Goal: Navigation & Orientation: Go to known website

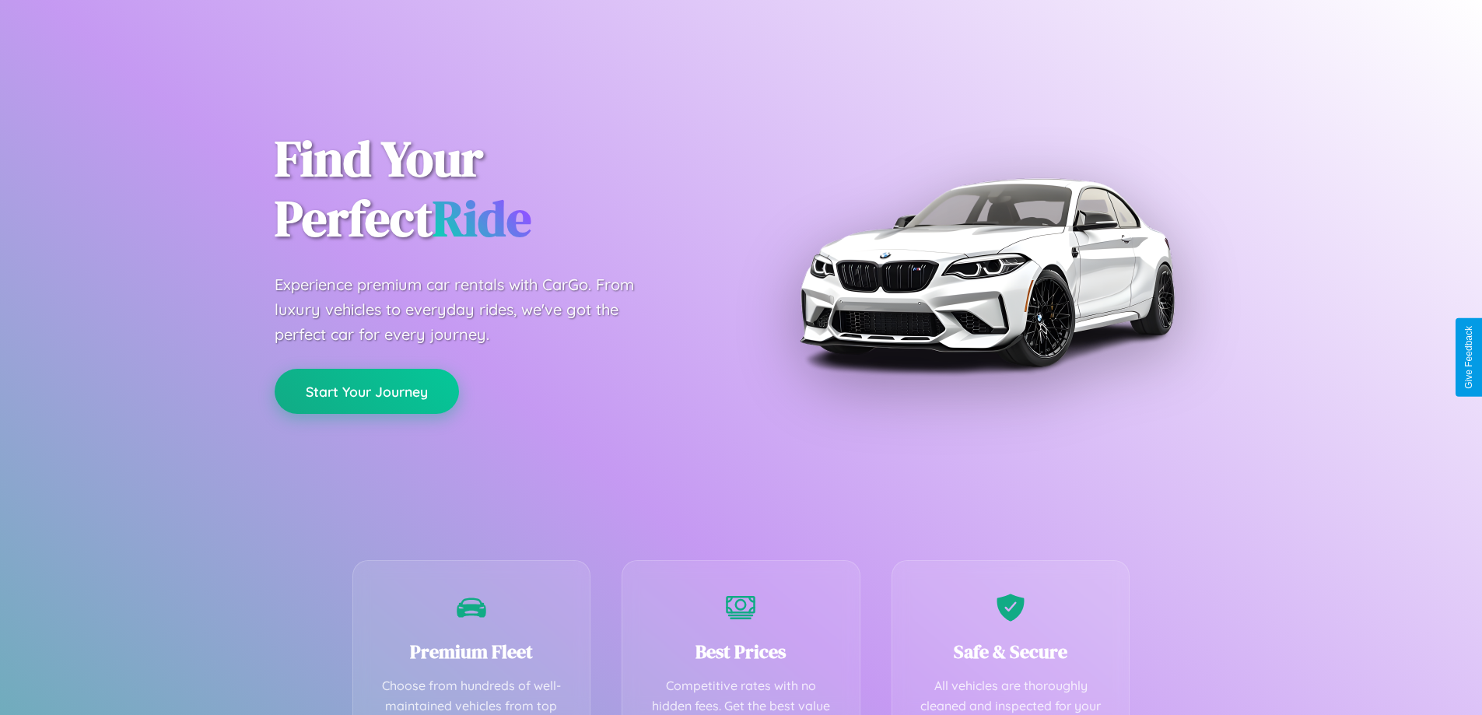
click at [366, 391] on button "Start Your Journey" at bounding box center [367, 391] width 184 height 45
click at [366, 390] on button "Start Your Journey" at bounding box center [367, 391] width 184 height 45
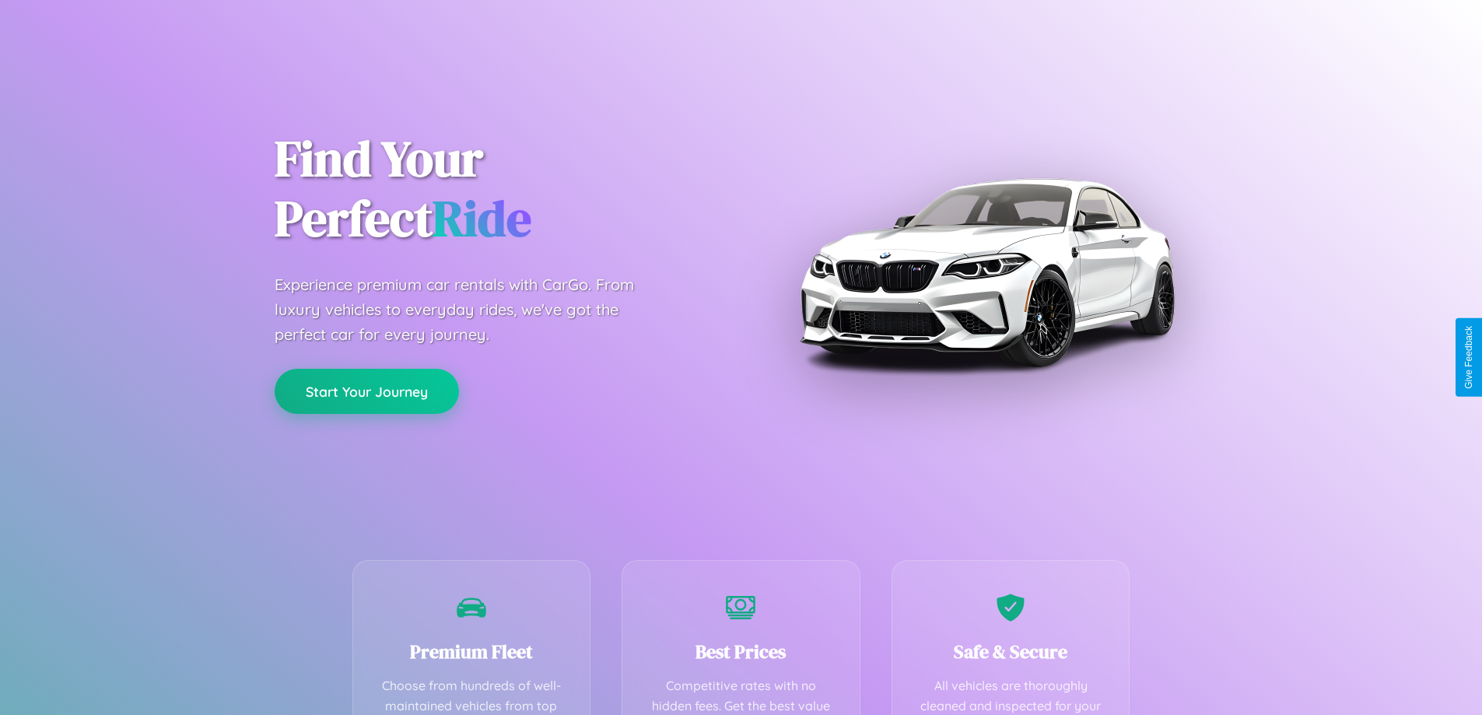
click at [366, 390] on button "Start Your Journey" at bounding box center [367, 391] width 184 height 45
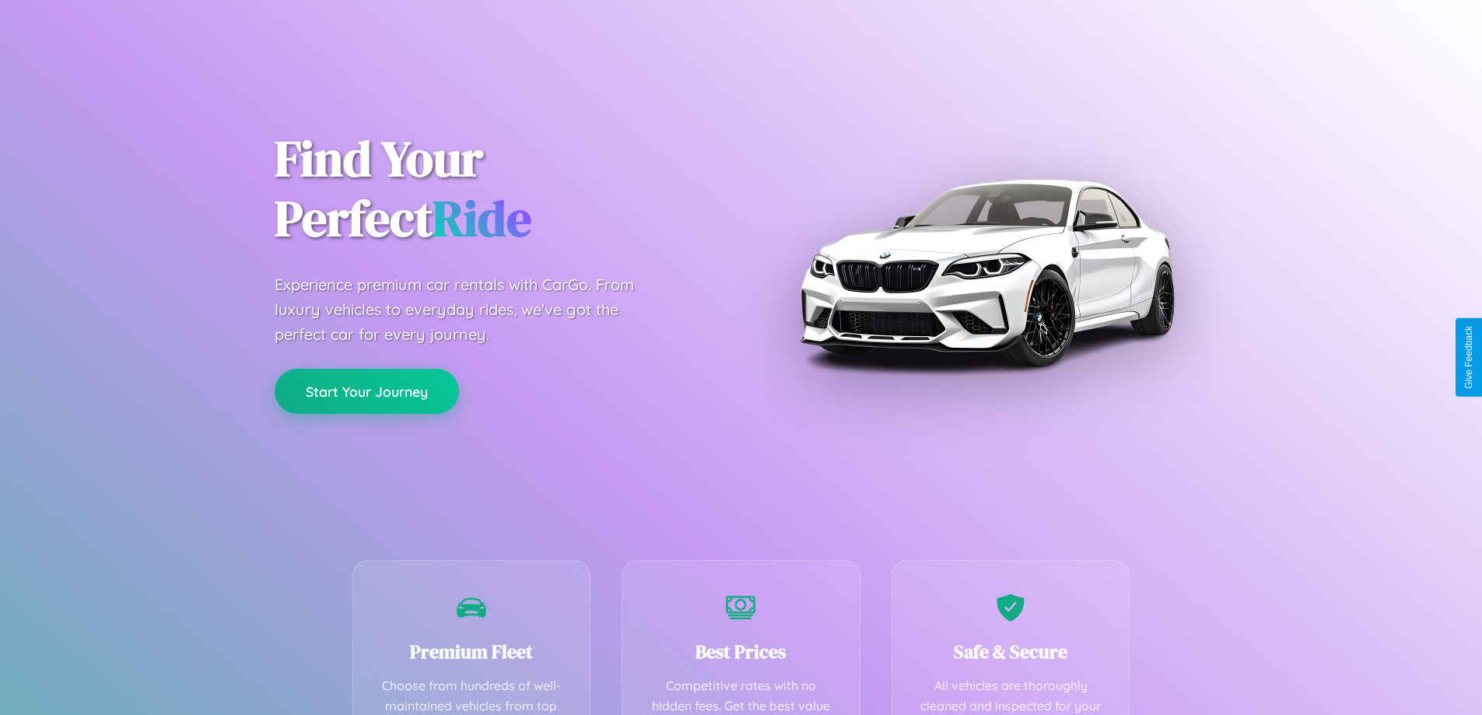
click at [366, 390] on button "Start Your Journey" at bounding box center [367, 391] width 184 height 45
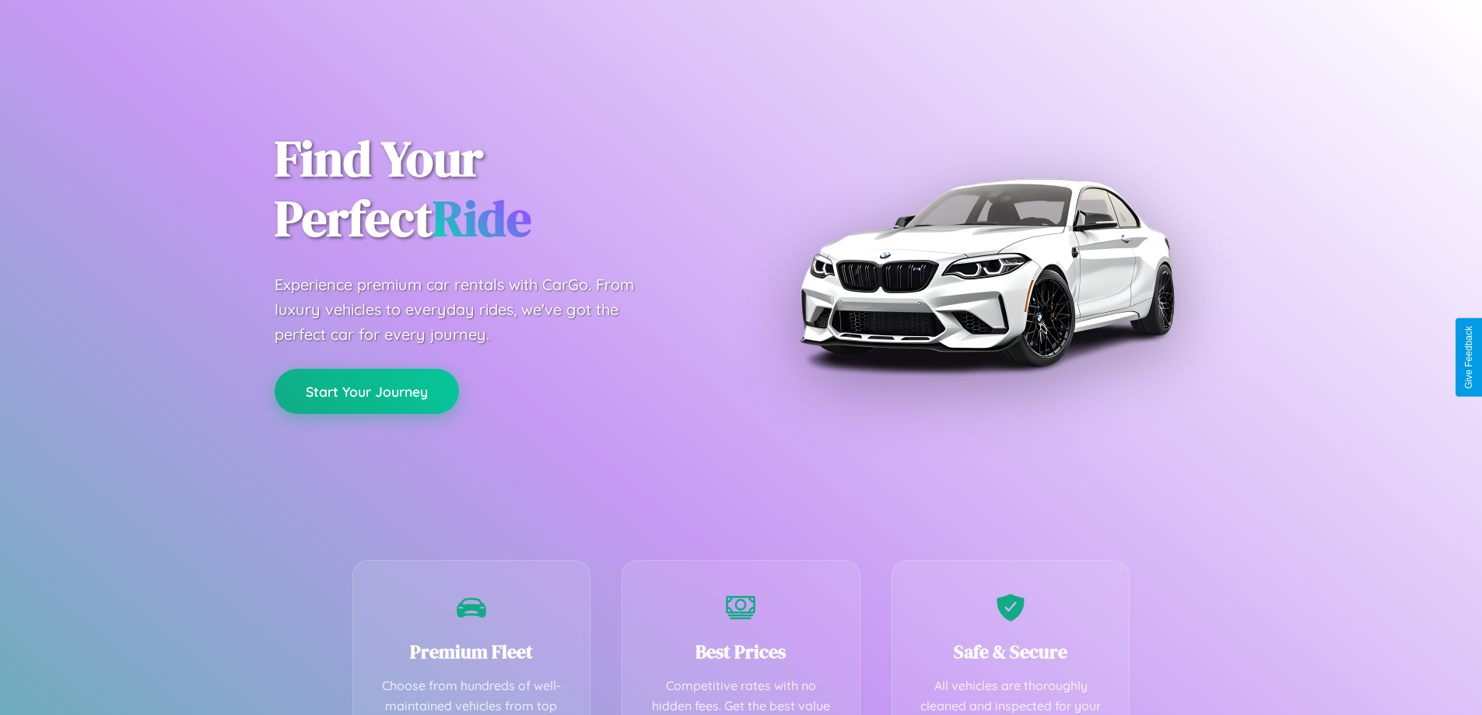
click at [366, 390] on button "Start Your Journey" at bounding box center [367, 391] width 184 height 45
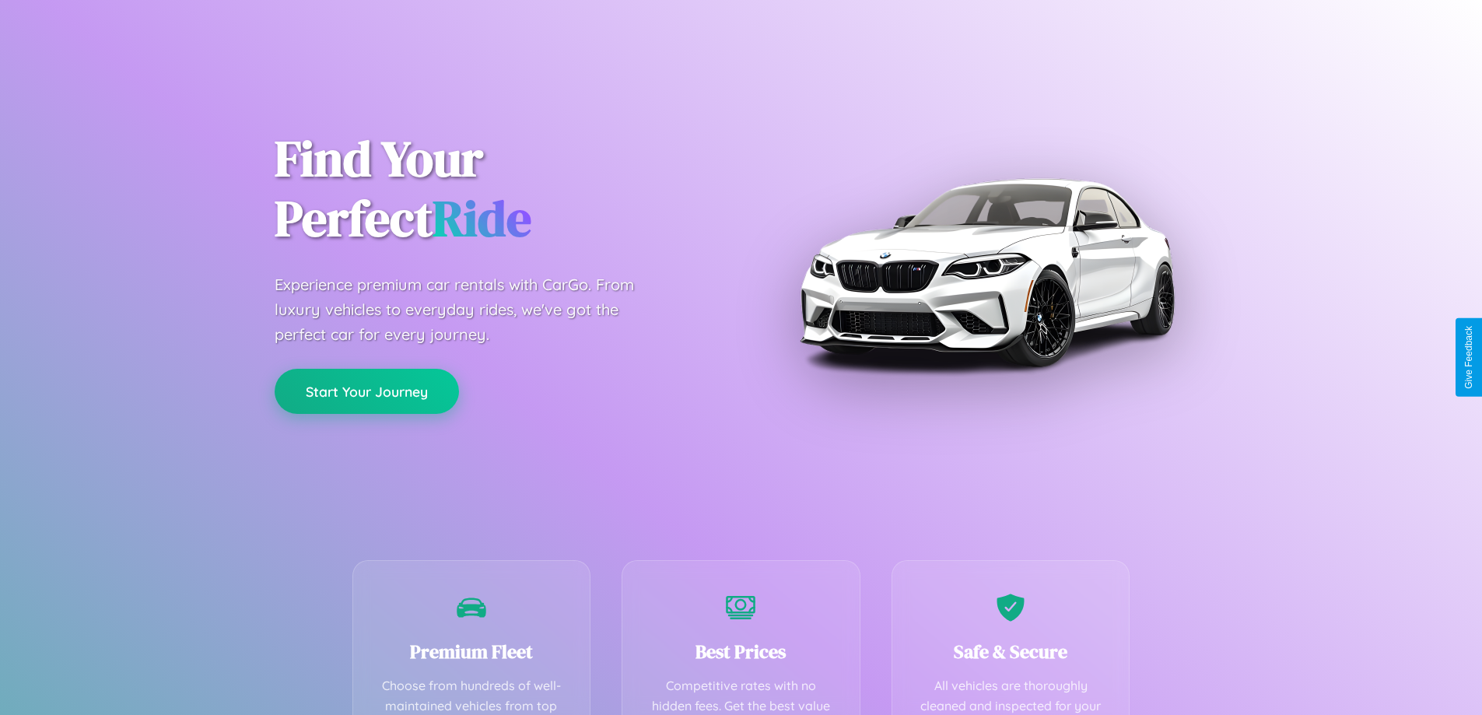
click at [366, 390] on button "Start Your Journey" at bounding box center [367, 391] width 184 height 45
